Goal: Task Accomplishment & Management: Manage account settings

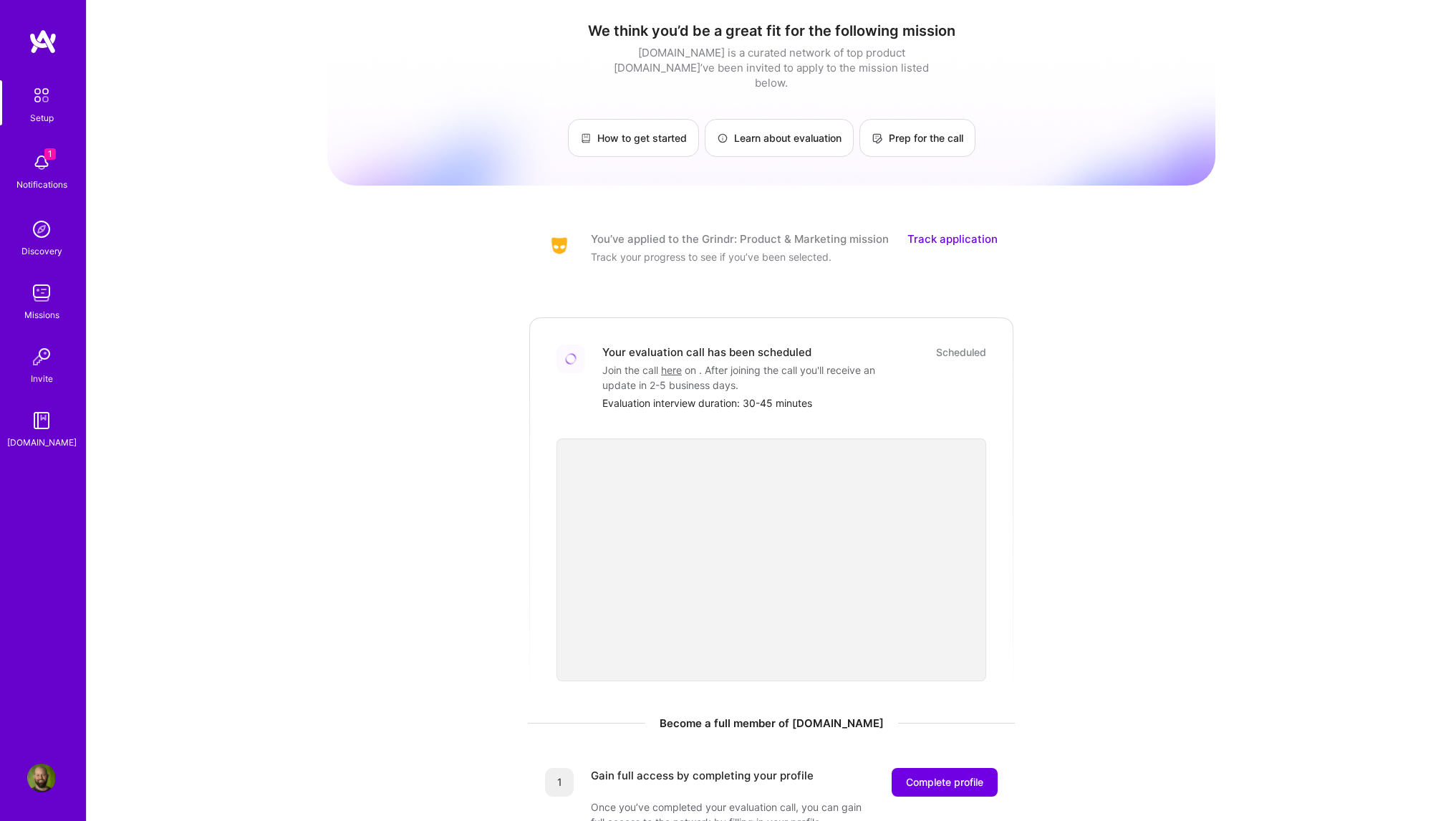
scroll to position [10, 0]
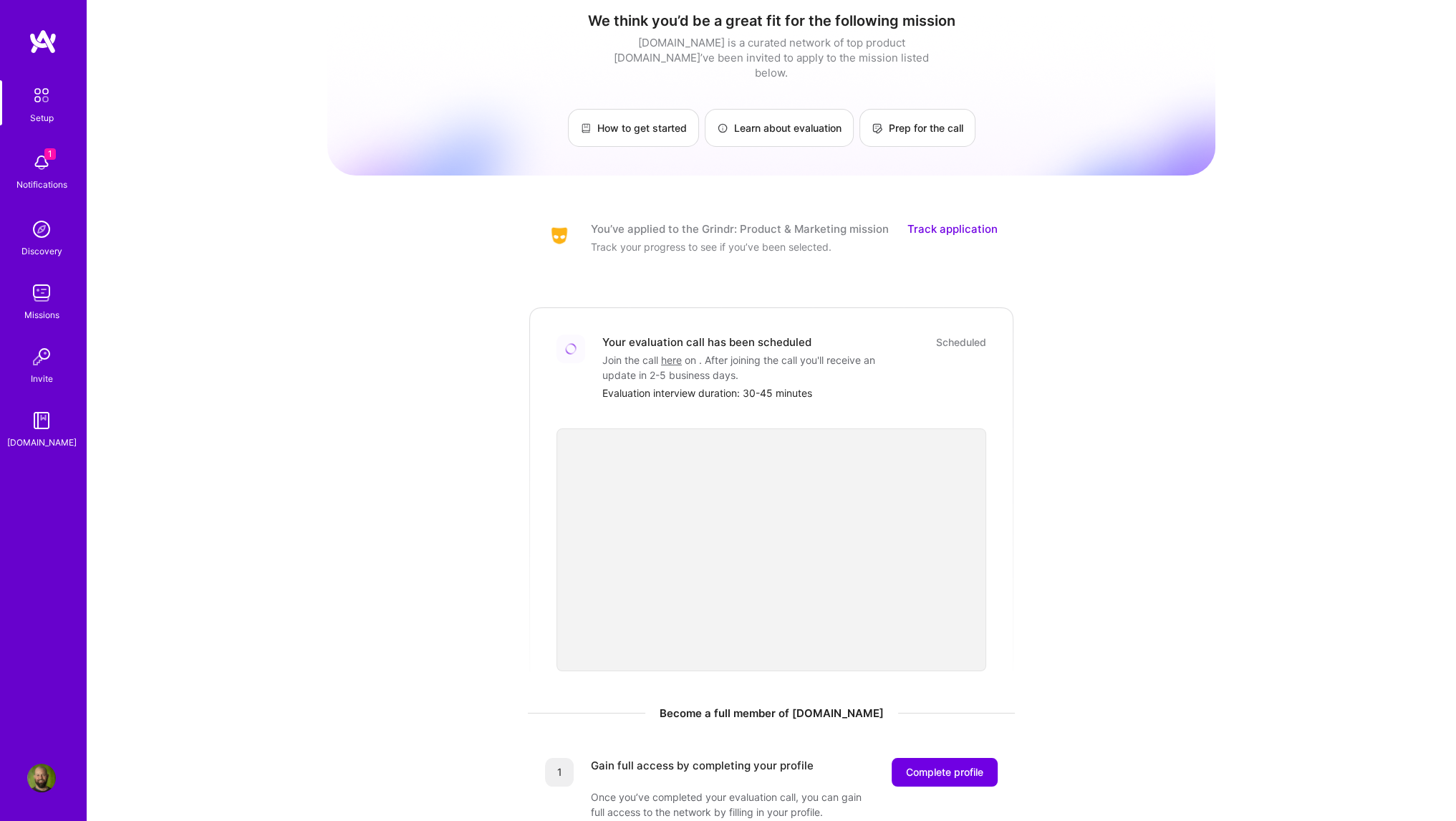
click at [28, 171] on img at bounding box center [41, 162] width 28 height 28
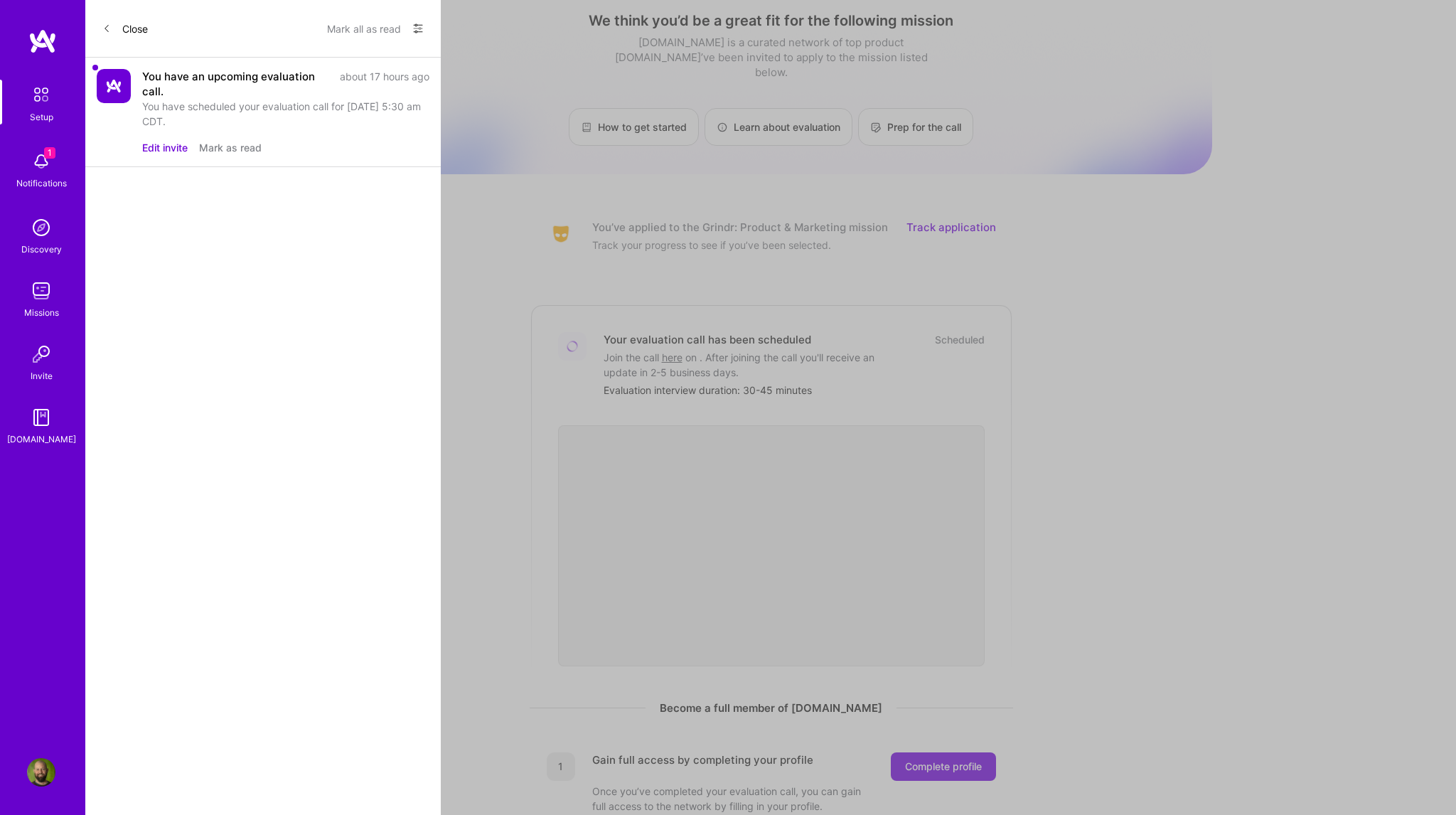
click at [111, 27] on button "Close" at bounding box center [125, 28] width 45 height 23
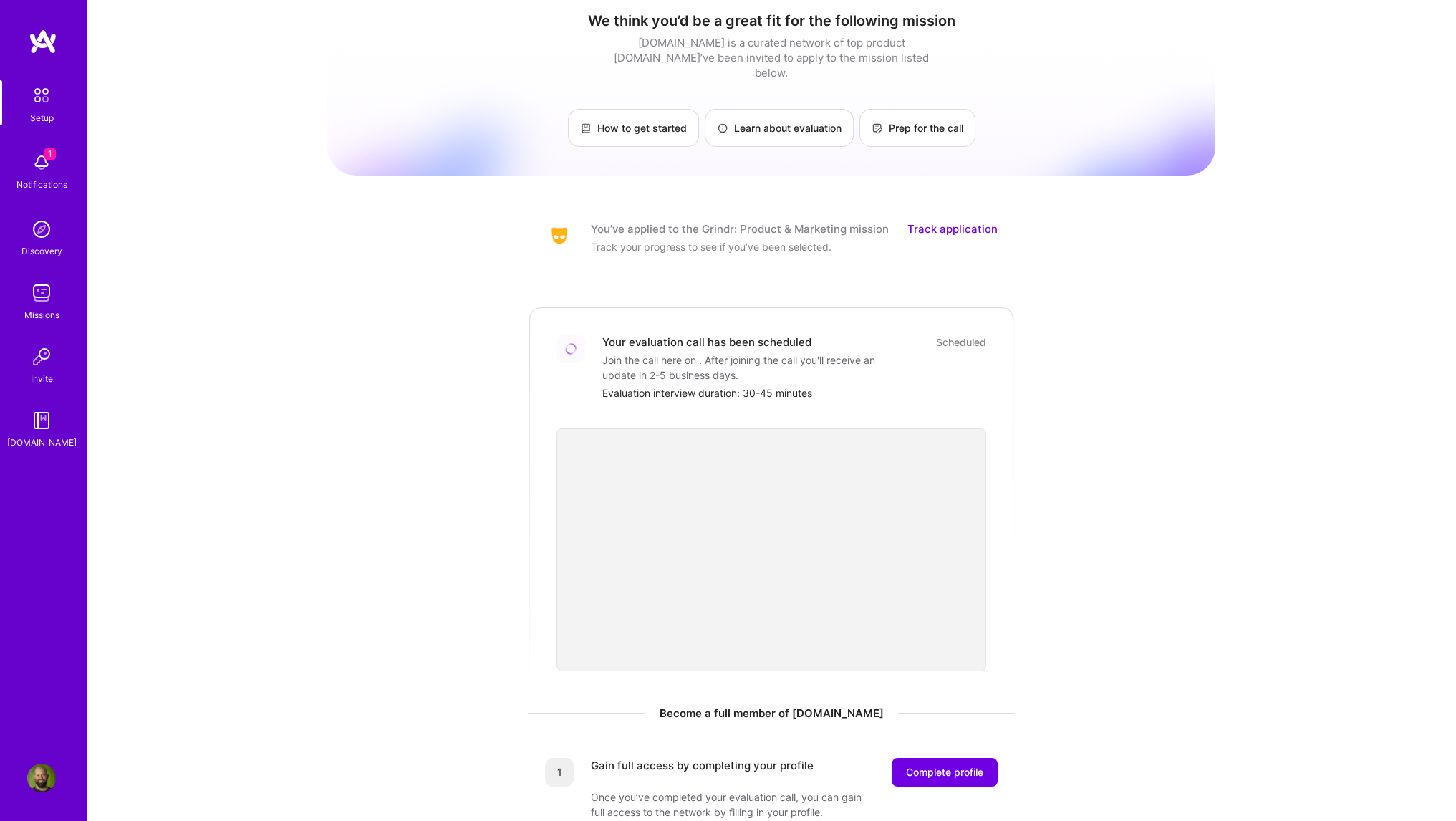
drag, startPoint x: 466, startPoint y: 348, endPoint x: 429, endPoint y: 330, distance: 41.1
click at [464, 348] on div "We think you’d be a great fit for the following mission [DOMAIN_NAME] is a cura…" at bounding box center [771, 528] width 888 height 1055
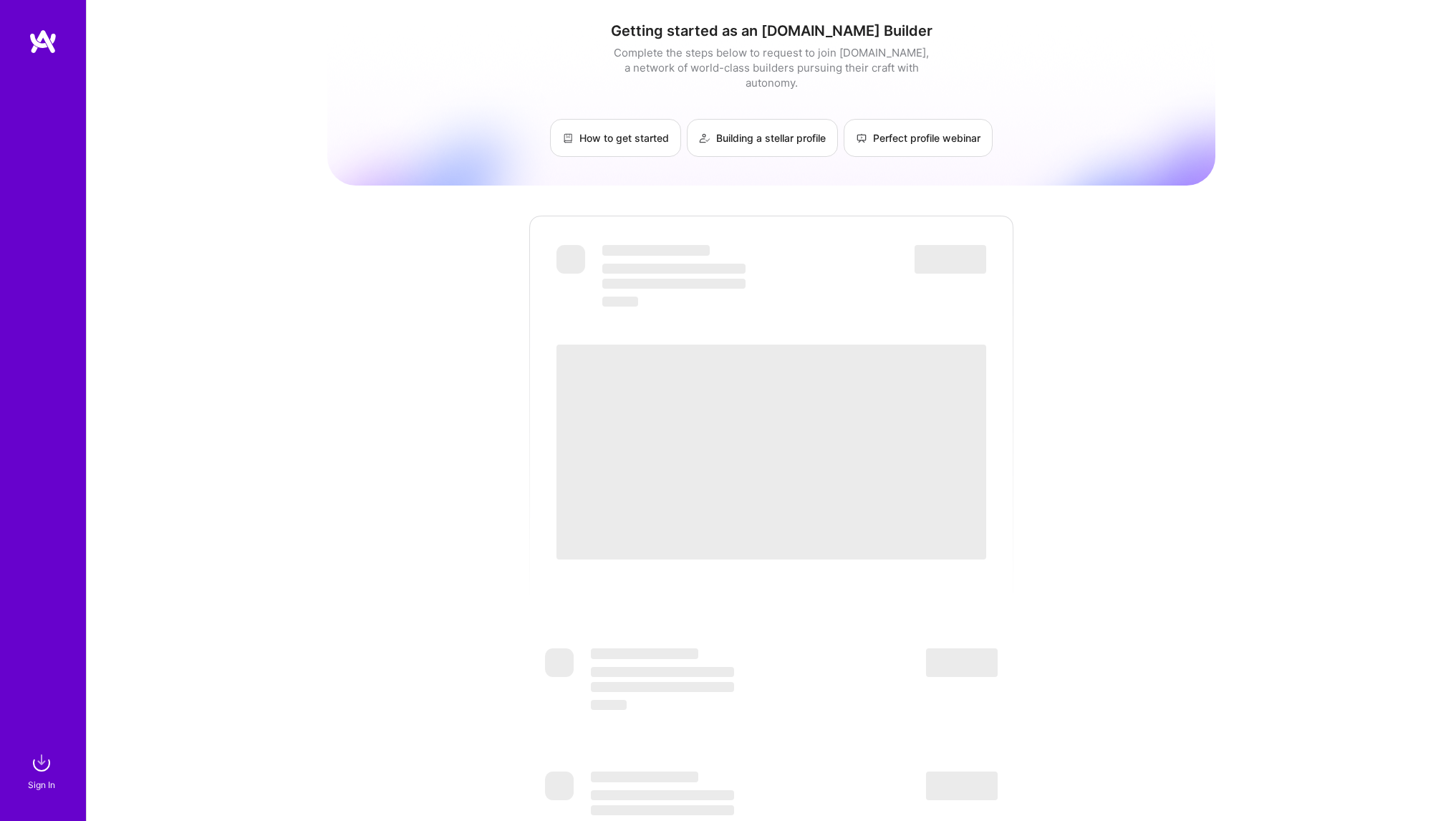
scroll to position [10, 0]
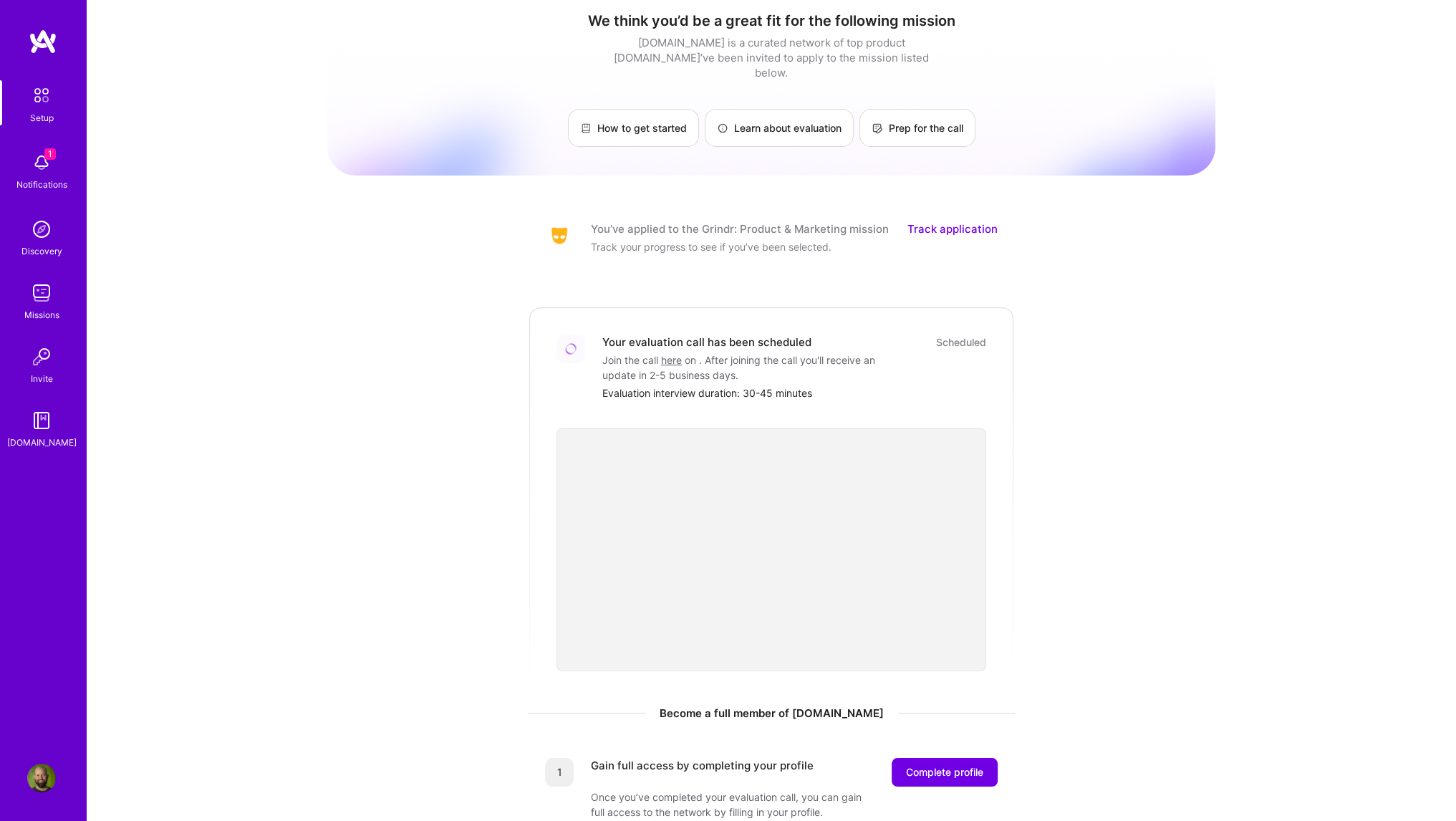
click at [370, 395] on div "We think you’d be a great fit for the following mission [DOMAIN_NAME] is a cura…" at bounding box center [771, 528] width 888 height 1055
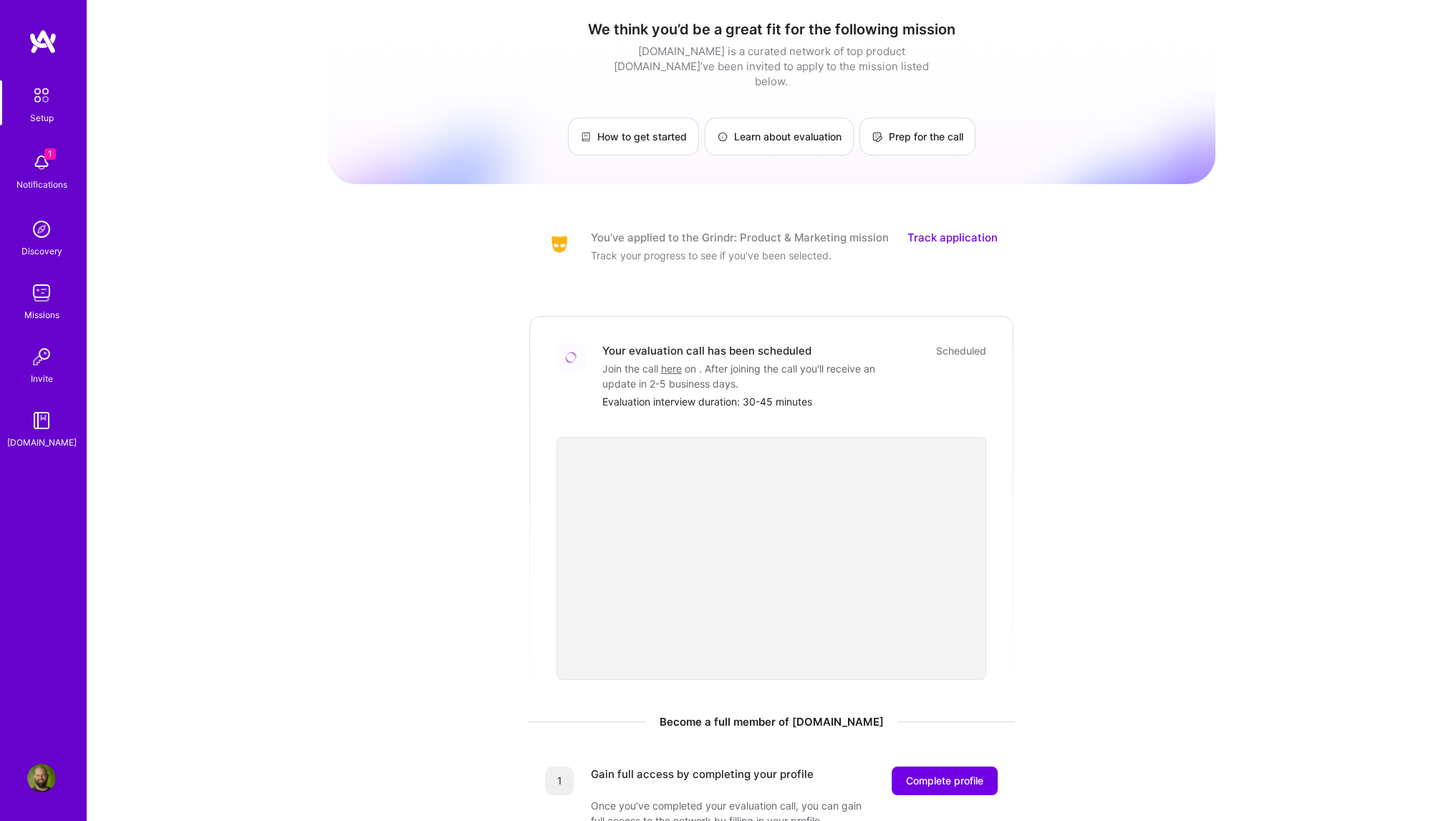
scroll to position [0, 0]
click at [902, 128] on link "Prep for the call" at bounding box center [917, 137] width 116 height 38
click at [677, 364] on link "here" at bounding box center [671, 369] width 21 height 12
click at [666, 364] on link "here" at bounding box center [671, 369] width 21 height 12
click at [668, 364] on link "here" at bounding box center [671, 369] width 21 height 12
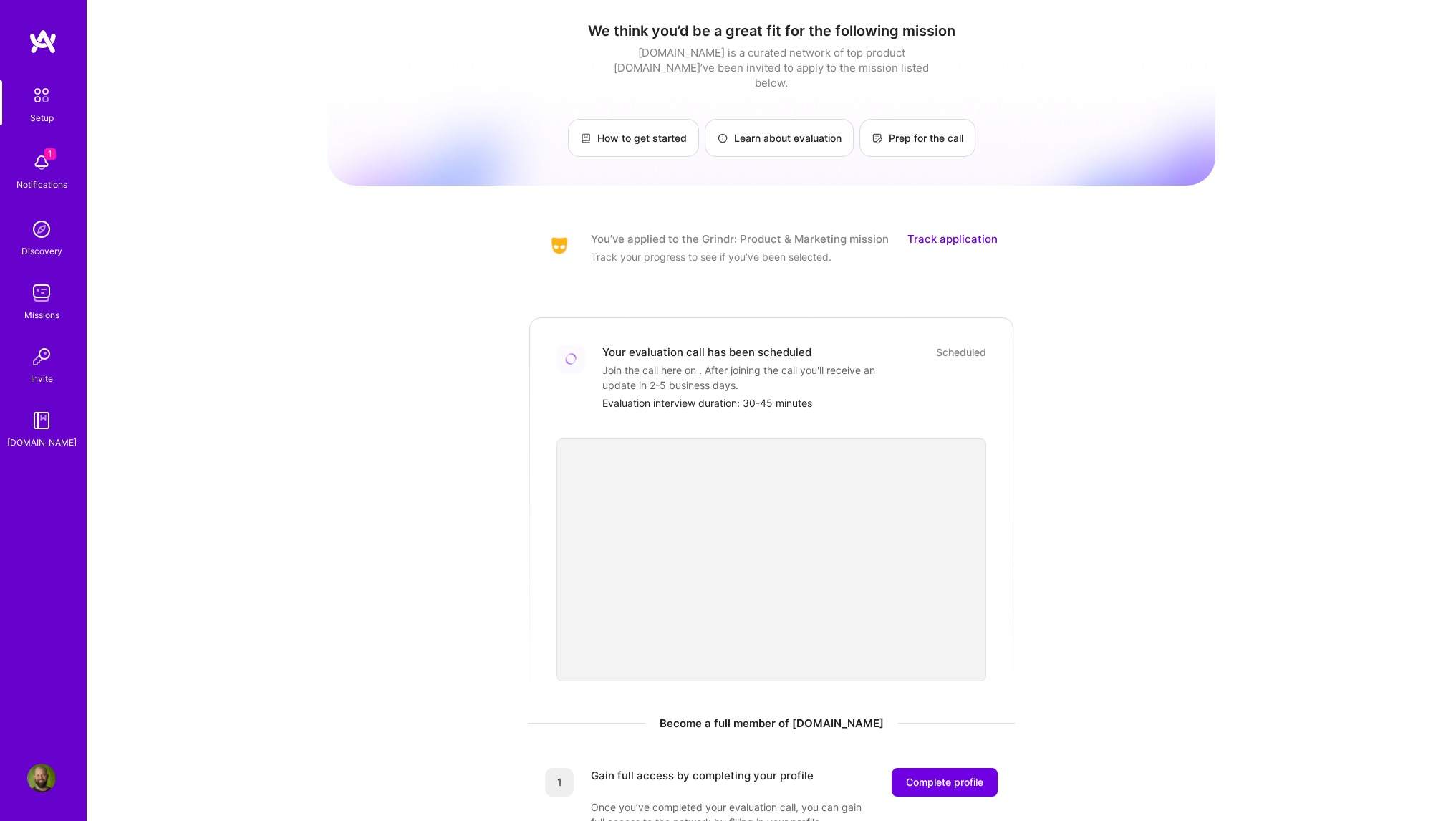
click at [28, 167] on img at bounding box center [41, 162] width 28 height 28
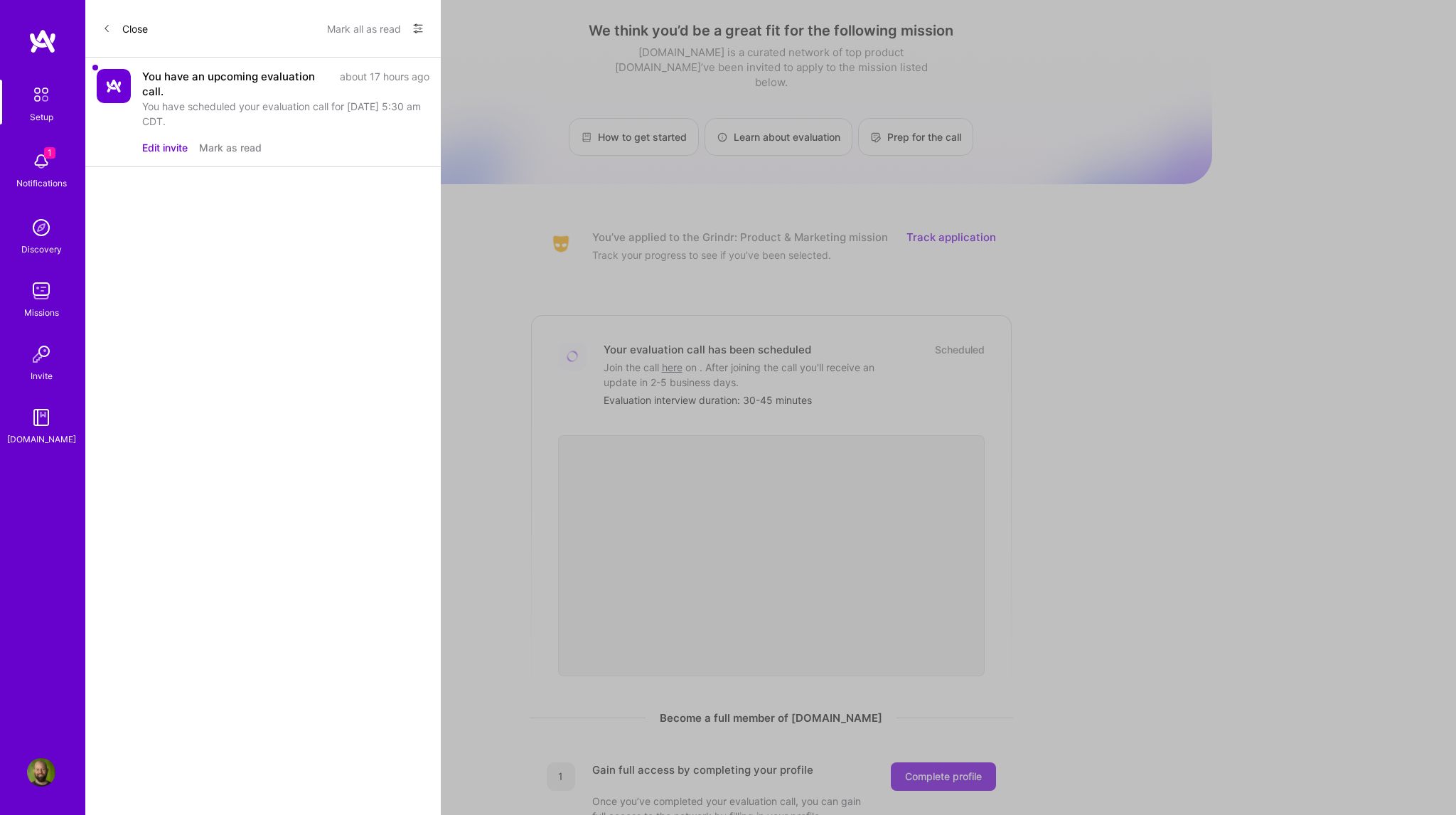
click at [242, 76] on div "You have an upcoming evaluation call." at bounding box center [236, 84] width 189 height 30
click at [343, 108] on div "You have scheduled your evaluation call for [DATE] 5:30 am CDT." at bounding box center [285, 114] width 287 height 30
click at [164, 146] on button "Edit invite" at bounding box center [164, 148] width 45 height 15
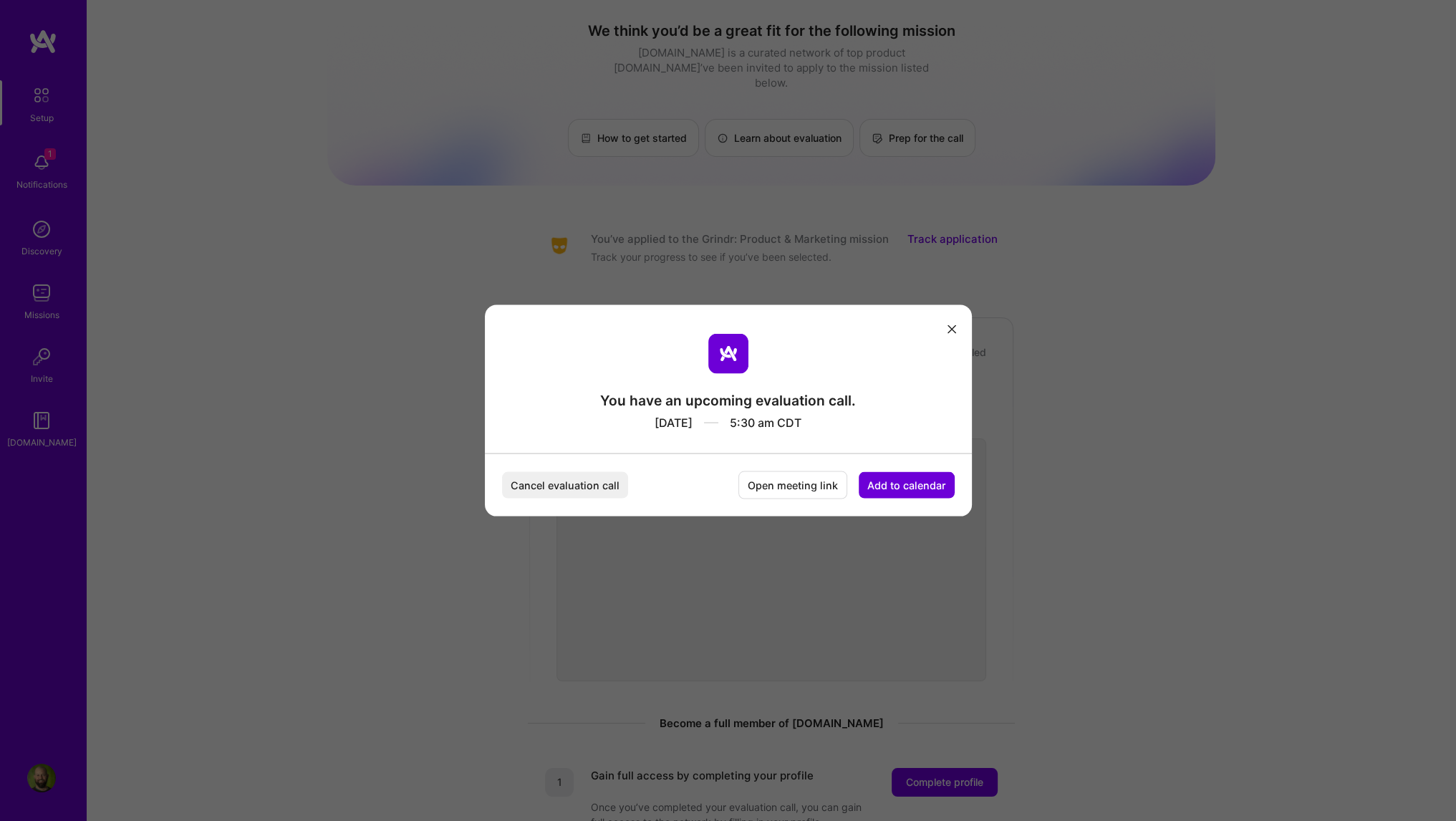
click at [803, 485] on button "Open meeting link" at bounding box center [793, 486] width 109 height 28
click at [947, 326] on icon "modal" at bounding box center [951, 329] width 9 height 9
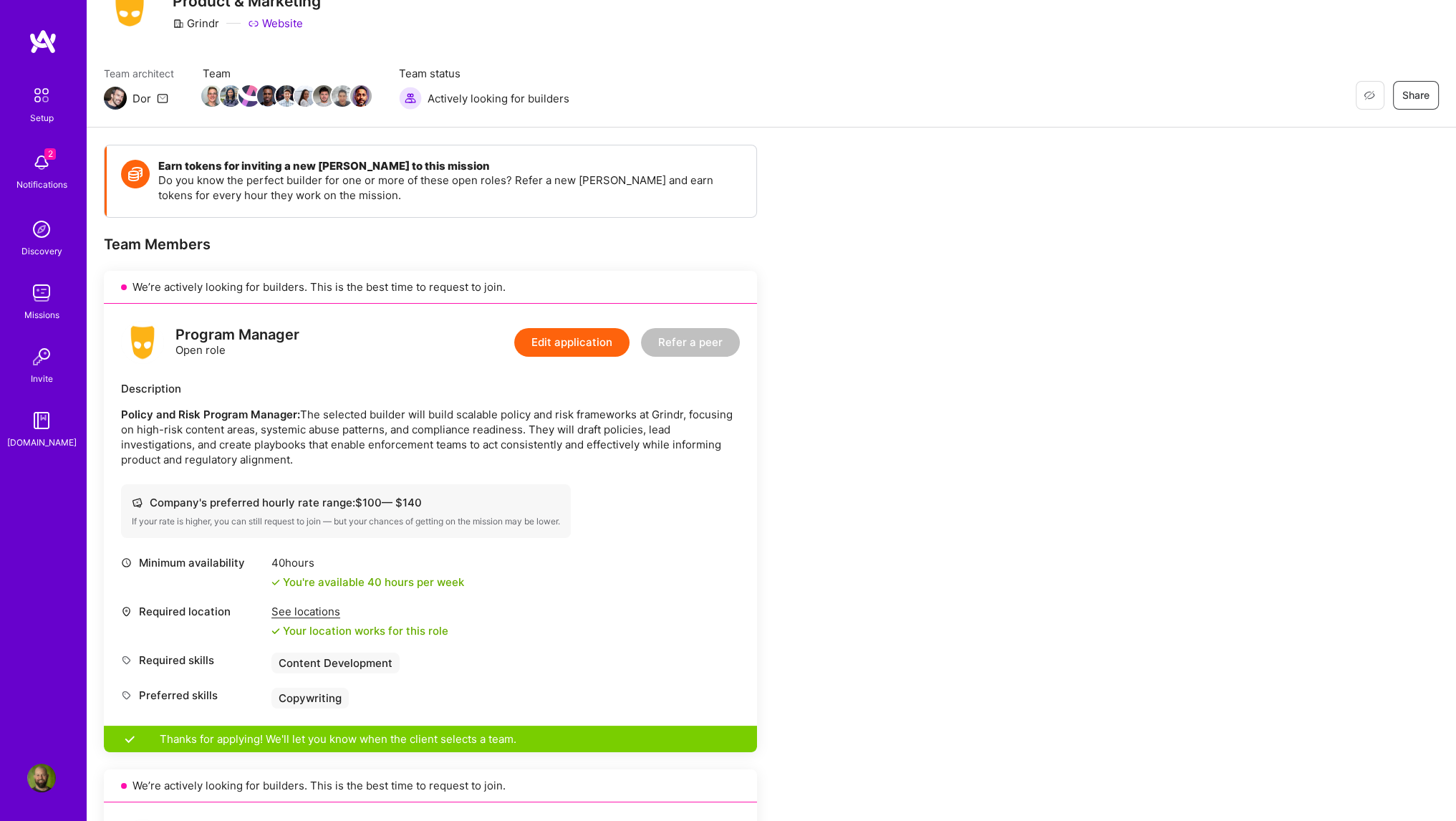
scroll to position [71, 0]
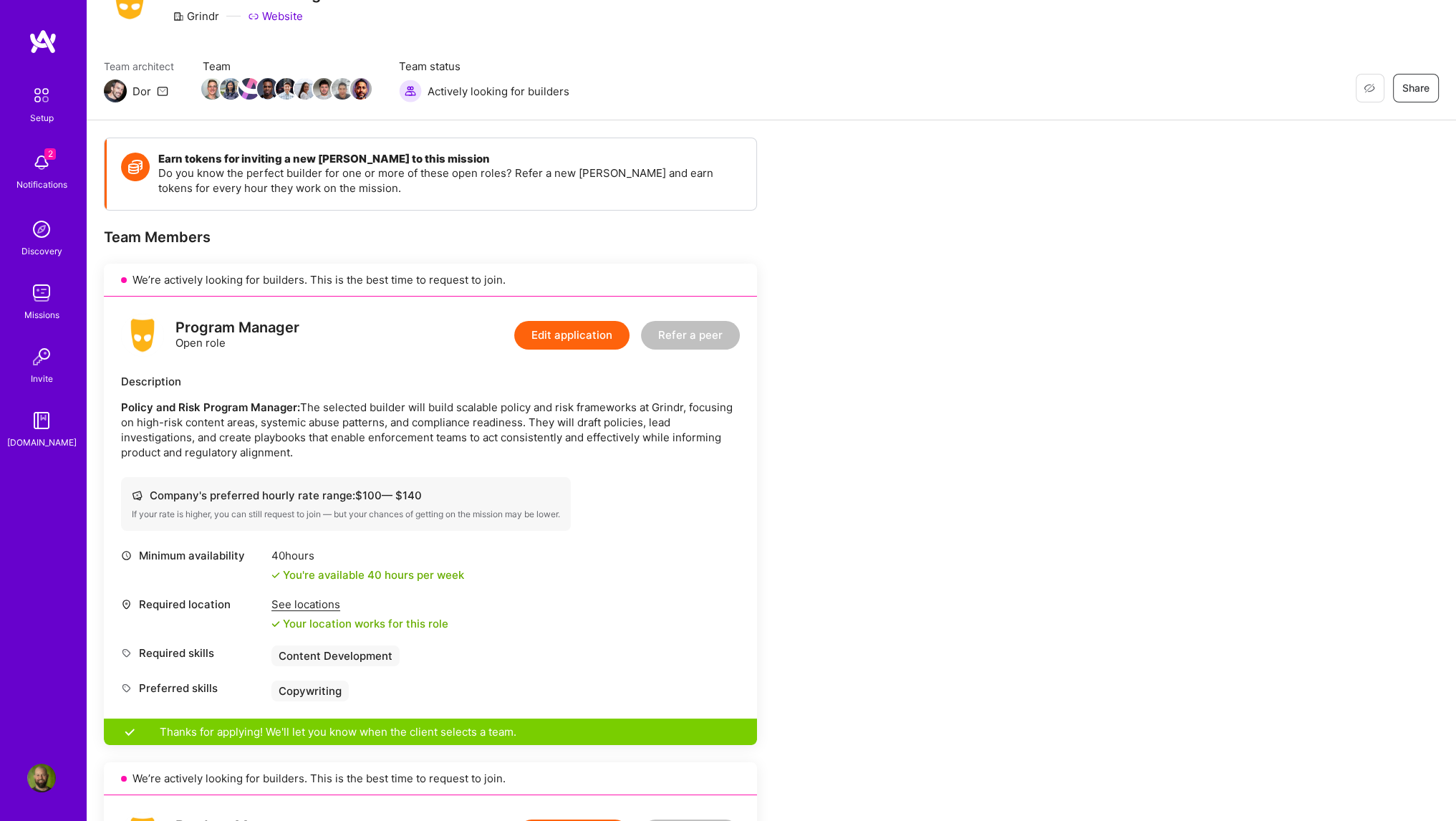
click at [310, 603] on div "See locations" at bounding box center [360, 604] width 177 height 15
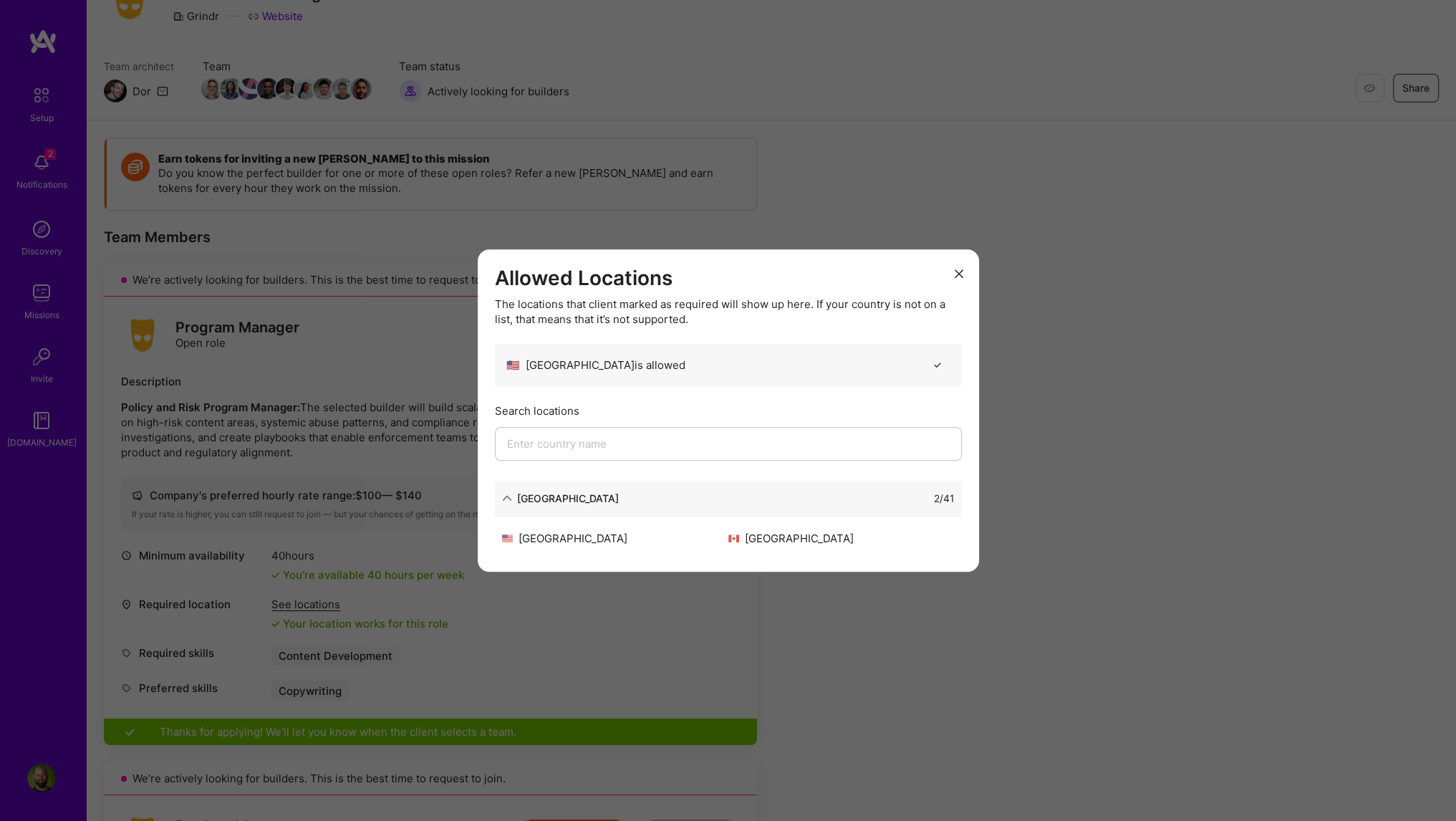
click at [960, 273] on icon "modal" at bounding box center [958, 274] width 9 height 9
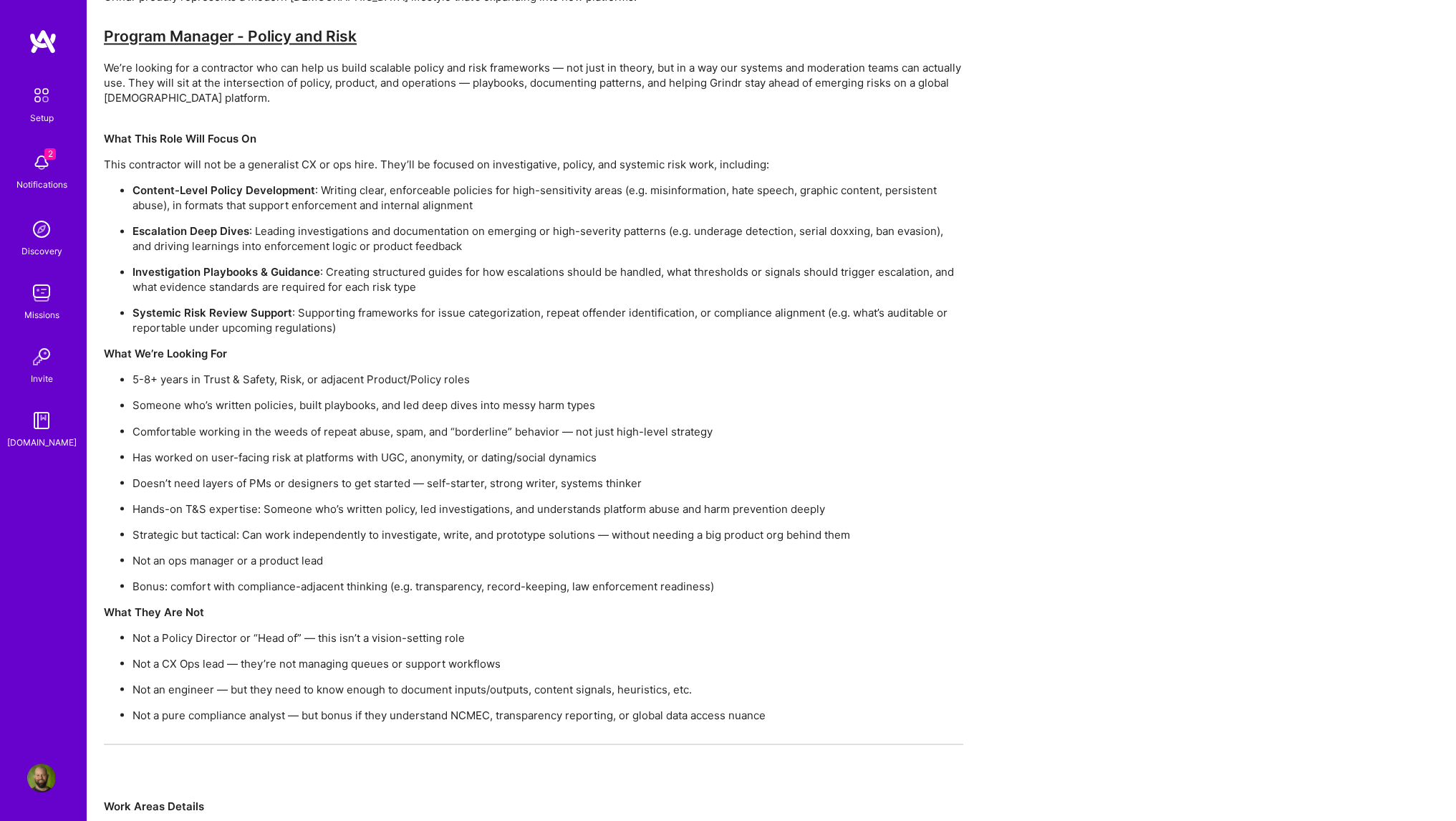
scroll to position [3225, 0]
